Goal: Task Accomplishment & Management: Use online tool/utility

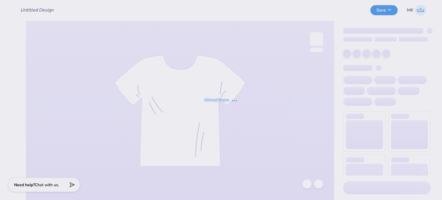
type input "Inmotion Dance Company"
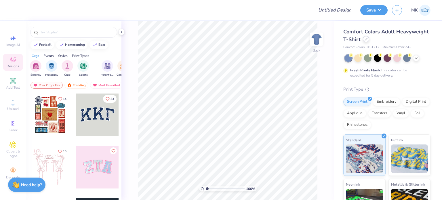
click at [367, 39] on icon at bounding box center [366, 39] width 3 height 3
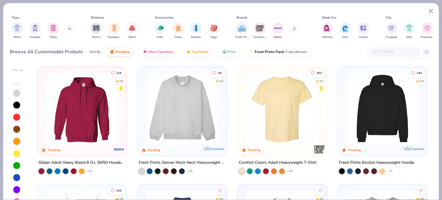
click at [197, 114] on img at bounding box center [182, 109] width 78 height 72
